Goal: Use online tool/utility: Utilize a website feature to perform a specific function

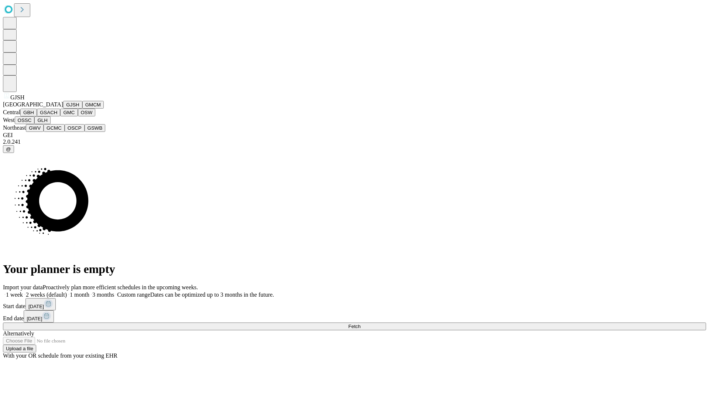
click at [63, 109] on button "GJSH" at bounding box center [72, 105] width 19 height 8
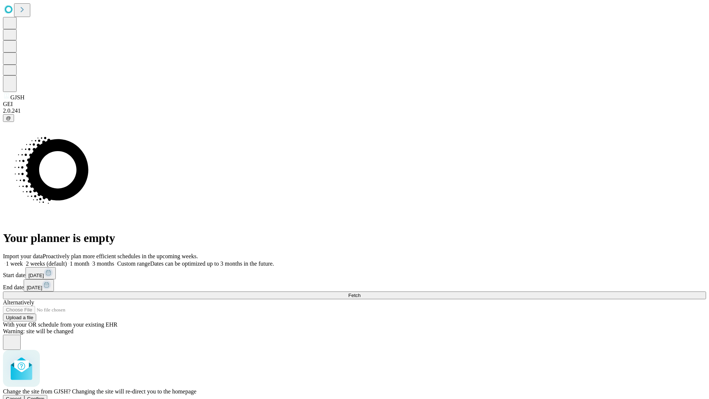
click at [45, 396] on span "Confirm" at bounding box center [35, 399] width 17 height 6
click at [67, 260] on label "2 weeks (default)" at bounding box center [45, 263] width 44 height 6
click at [360, 292] on span "Fetch" at bounding box center [354, 295] width 12 height 6
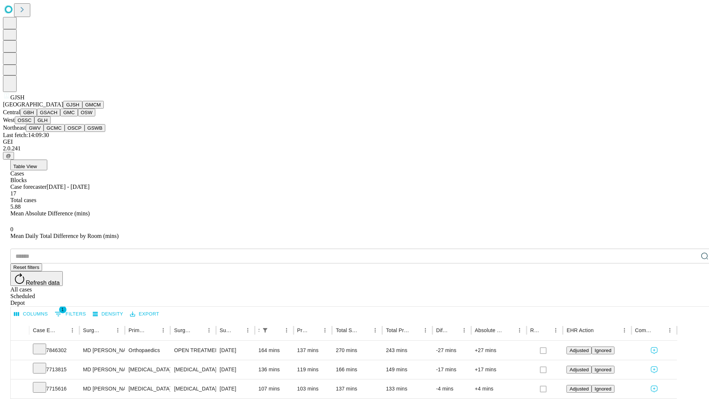
click at [82, 109] on button "GMCM" at bounding box center [92, 105] width 21 height 8
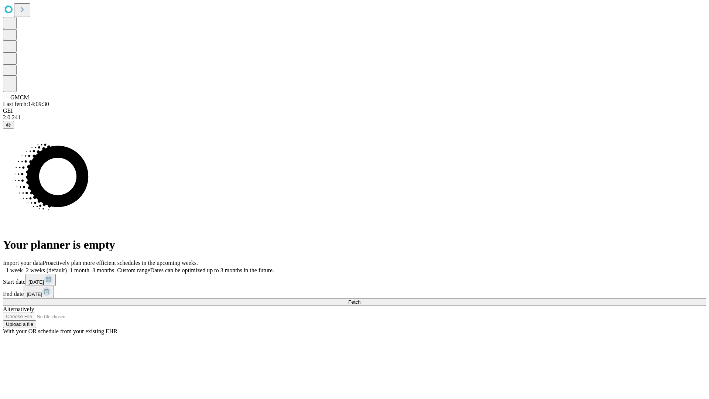
click at [67, 267] on label "2 weeks (default)" at bounding box center [45, 270] width 44 height 6
click at [360, 299] on span "Fetch" at bounding box center [354, 302] width 12 height 6
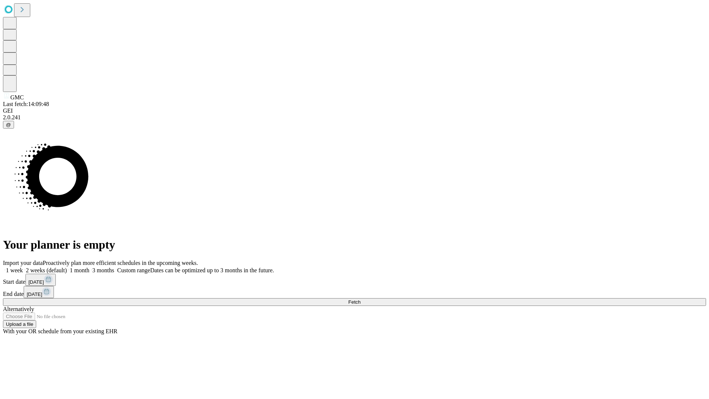
click at [67, 267] on label "2 weeks (default)" at bounding box center [45, 270] width 44 height 6
click at [360, 299] on span "Fetch" at bounding box center [354, 302] width 12 height 6
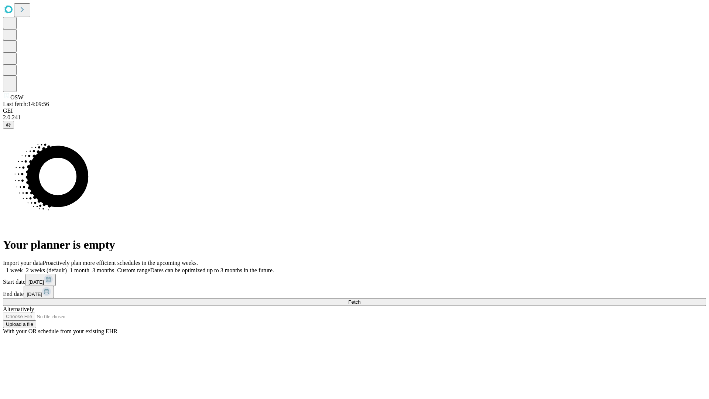
click at [360, 299] on span "Fetch" at bounding box center [354, 302] width 12 height 6
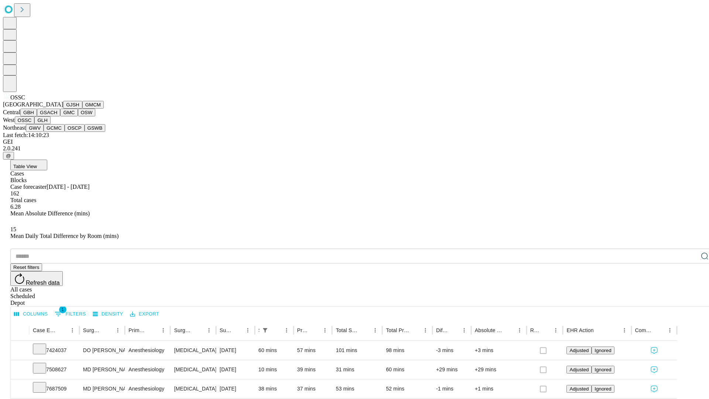
click at [50, 124] on button "GLH" at bounding box center [42, 120] width 16 height 8
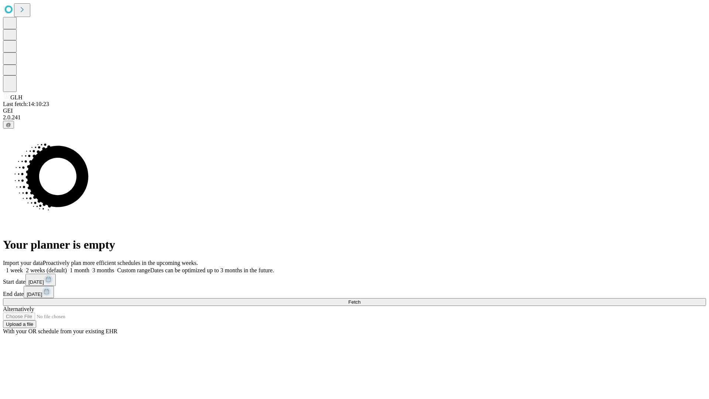
click at [67, 267] on label "2 weeks (default)" at bounding box center [45, 270] width 44 height 6
click at [360, 299] on span "Fetch" at bounding box center [354, 302] width 12 height 6
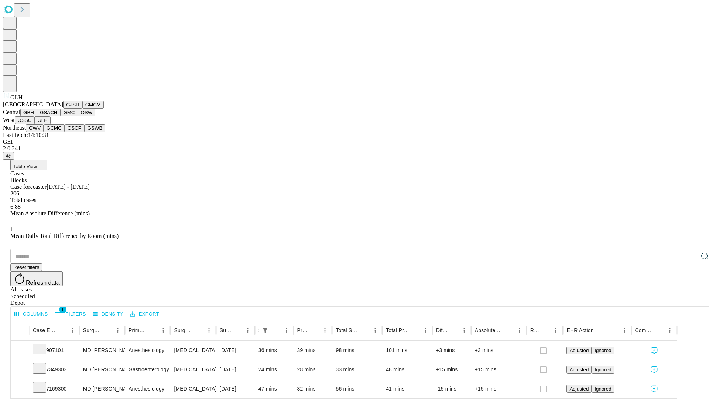
click at [44, 132] on button "GWV" at bounding box center [35, 128] width 18 height 8
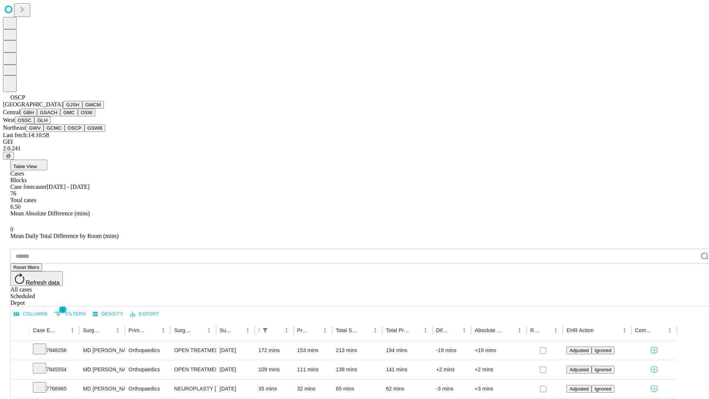
click at [85, 132] on button "GSWB" at bounding box center [95, 128] width 21 height 8
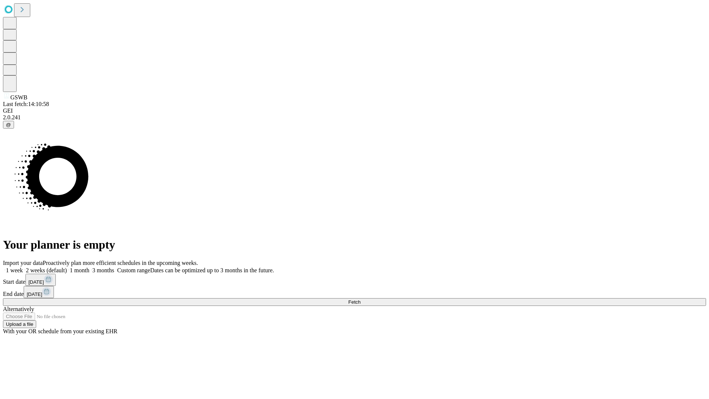
click at [67, 267] on label "2 weeks (default)" at bounding box center [45, 270] width 44 height 6
click at [360, 299] on span "Fetch" at bounding box center [354, 302] width 12 height 6
